Goal: Task Accomplishment & Management: Use online tool/utility

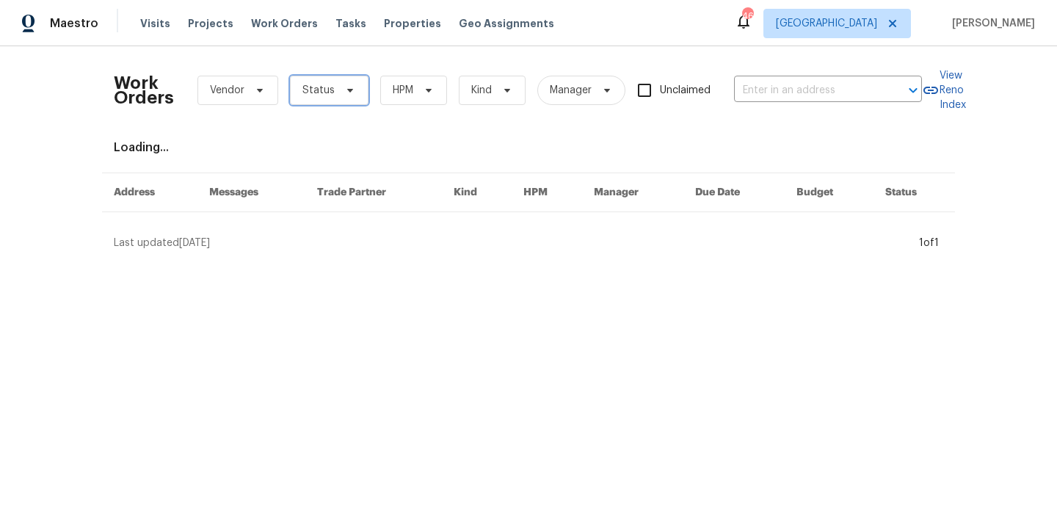
click at [329, 87] on span "Status" at bounding box center [318, 90] width 32 height 15
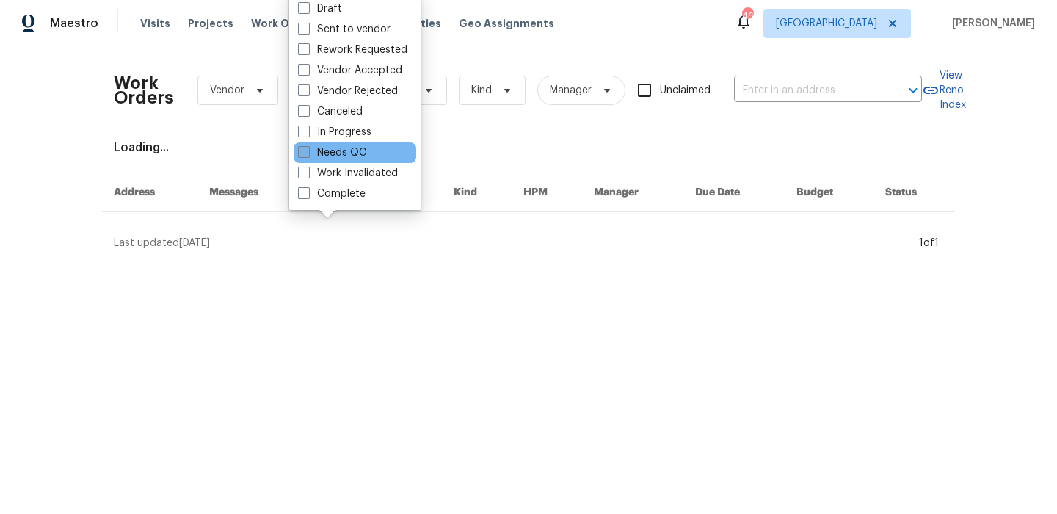
click at [330, 145] on label "Needs QC" at bounding box center [332, 152] width 68 height 15
click at [307, 145] on input "Needs QC" at bounding box center [303, 150] width 10 height 10
checkbox input "true"
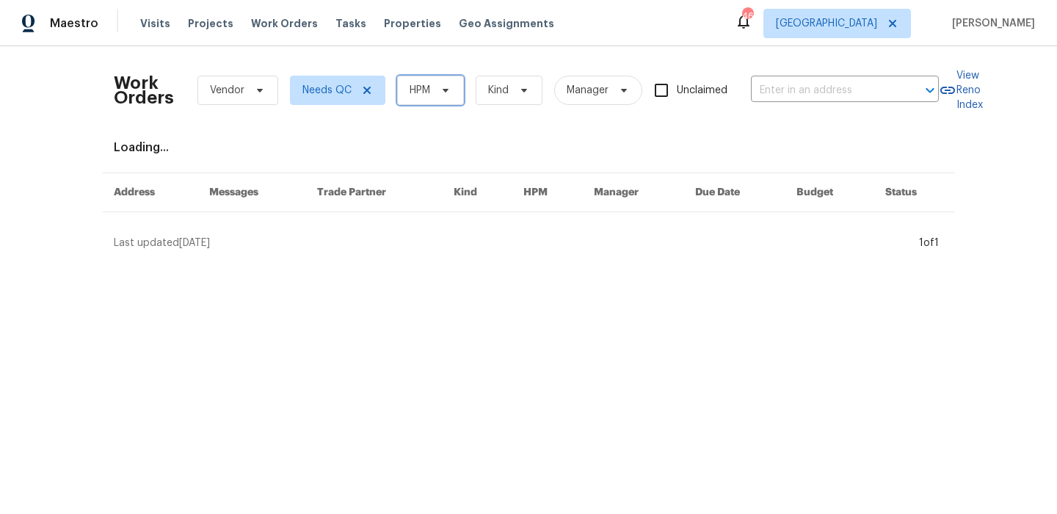
click at [425, 87] on span "HPM" at bounding box center [419, 90] width 21 height 15
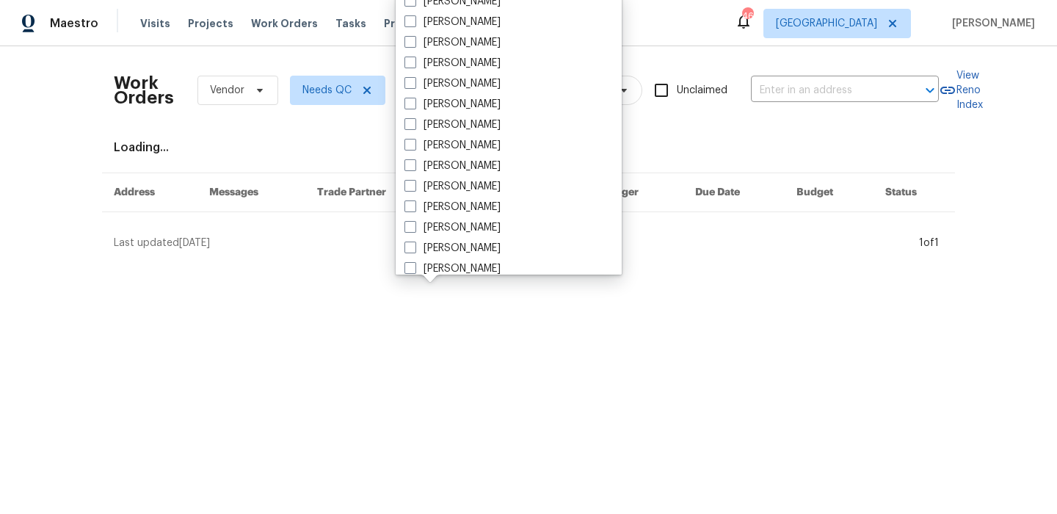
scroll to position [112, 0]
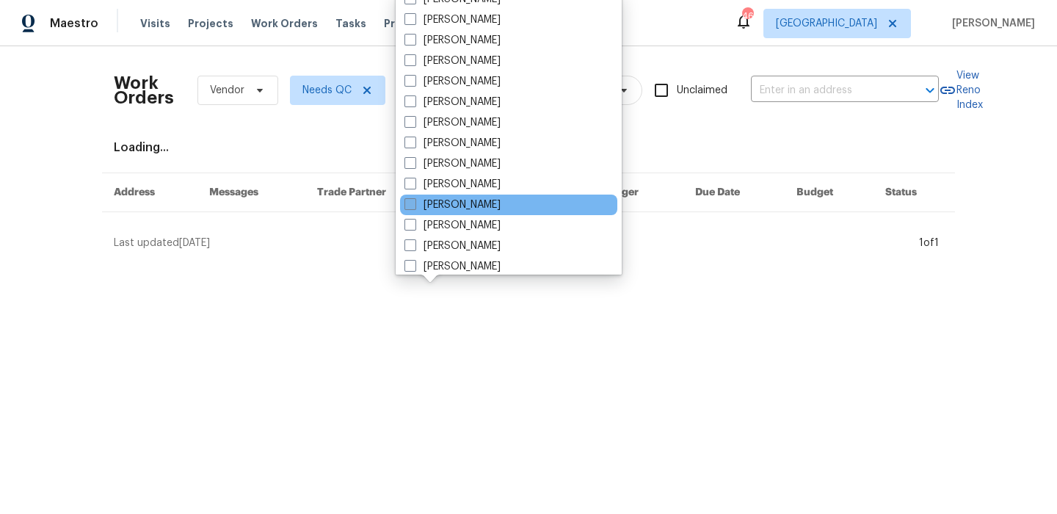
click at [455, 198] on label "[PERSON_NAME]" at bounding box center [452, 204] width 96 height 15
click at [414, 198] on input "[PERSON_NAME]" at bounding box center [409, 202] width 10 height 10
checkbox input "true"
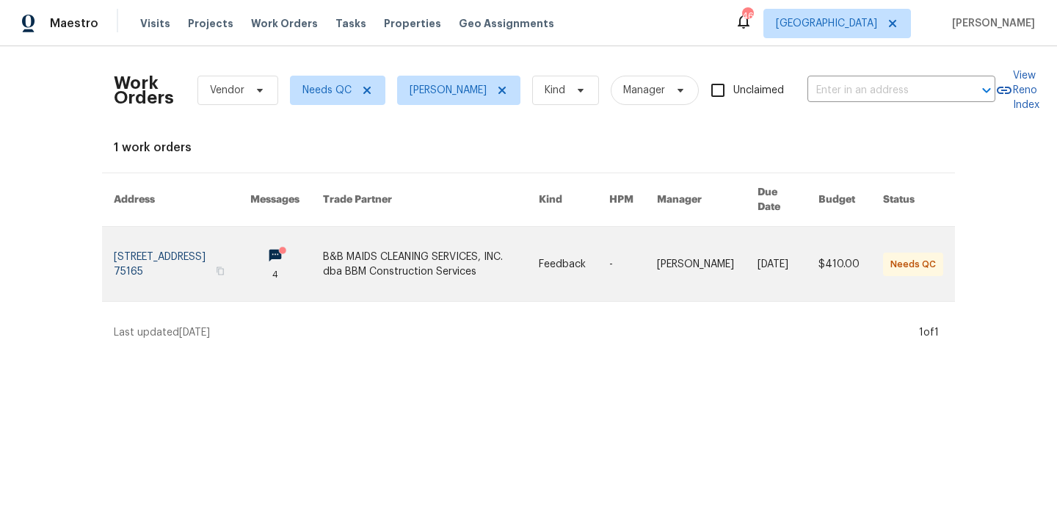
click at [182, 272] on link at bounding box center [182, 264] width 136 height 74
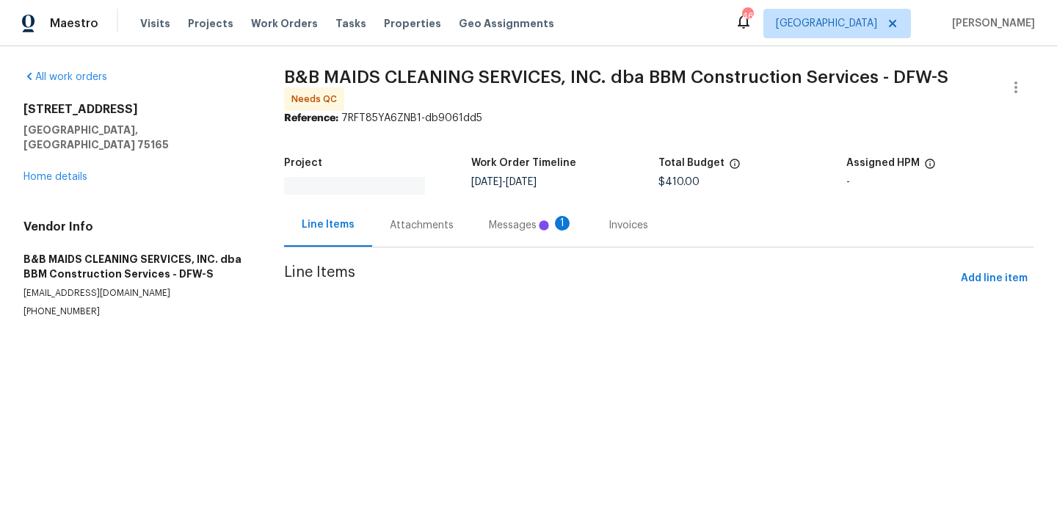
click at [510, 230] on section "B&B MAIDS CLEANING SERVICES, INC. dba BBM Construction Services - DFW-S Needs Q…" at bounding box center [658, 211] width 749 height 283
click at [454, 228] on div at bounding box center [528, 257] width 1057 height 514
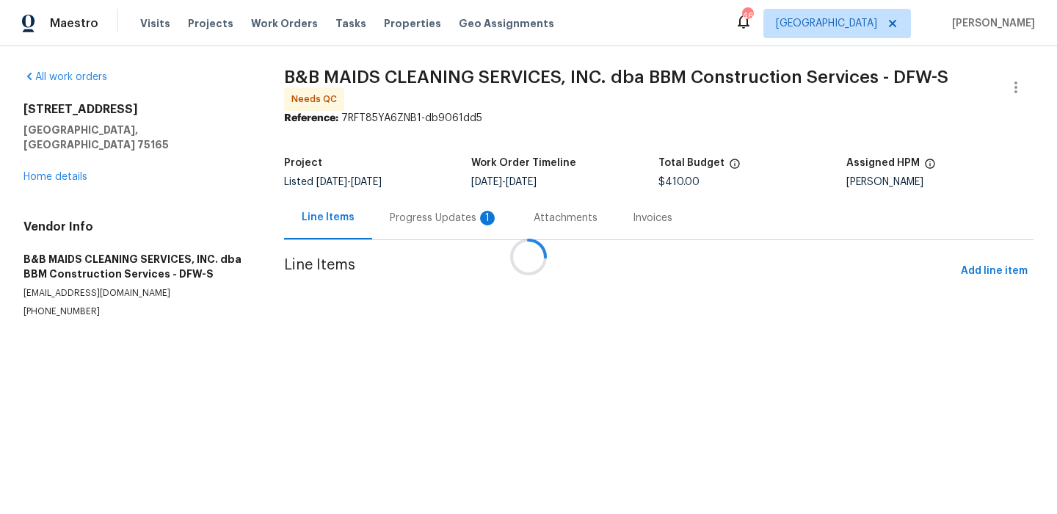
click at [456, 218] on div "Progress Updates 1" at bounding box center [444, 217] width 144 height 43
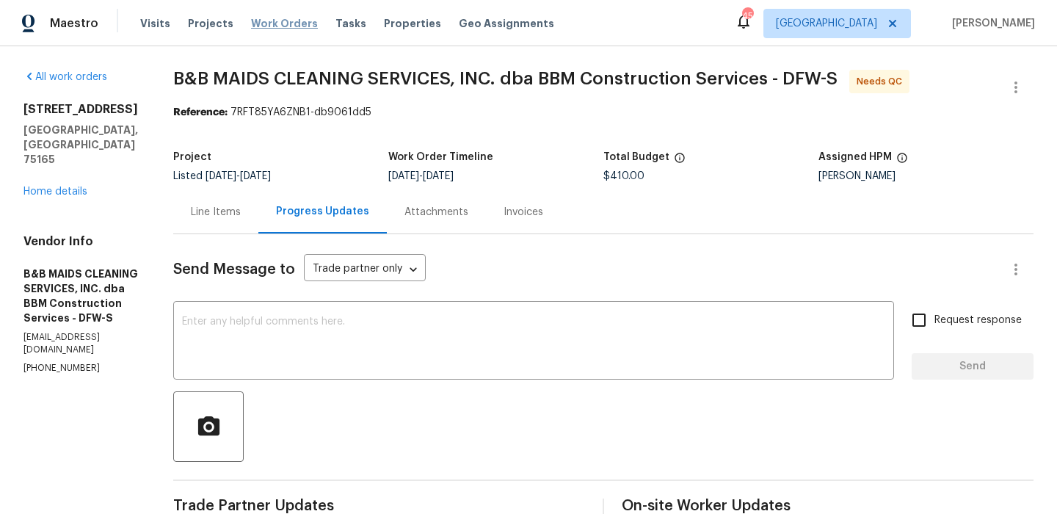
click at [268, 23] on span "Work Orders" at bounding box center [284, 23] width 67 height 15
